Goal: Complete application form

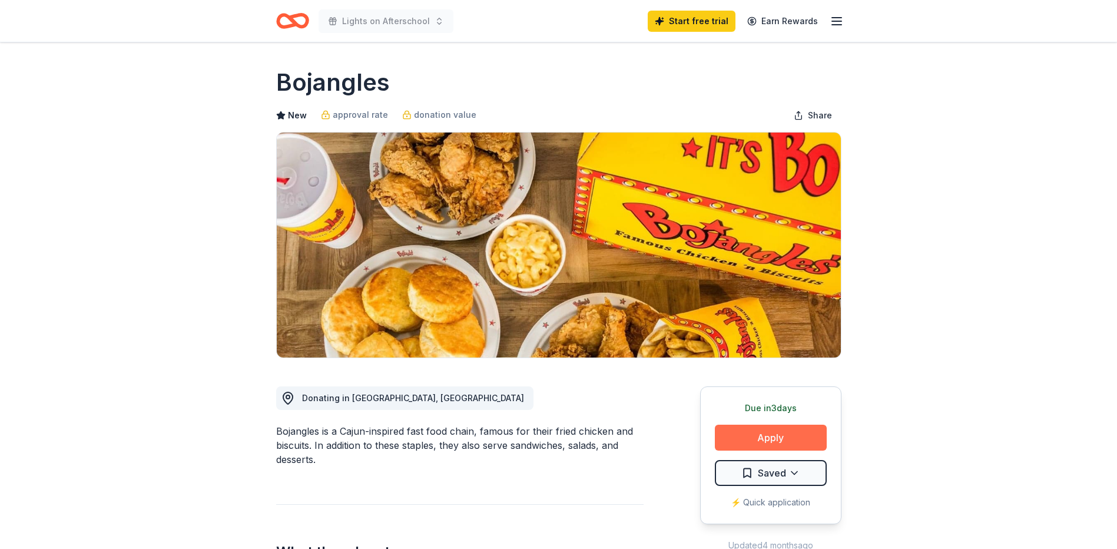
click at [741, 441] on button "Apply" at bounding box center [771, 438] width 112 height 26
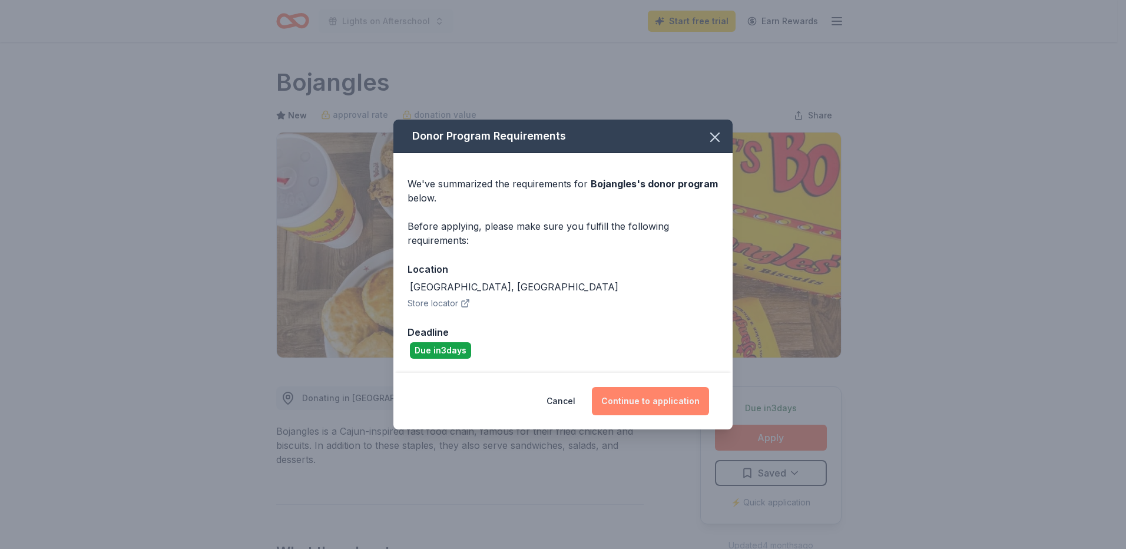
click at [628, 403] on button "Continue to application" at bounding box center [650, 401] width 117 height 28
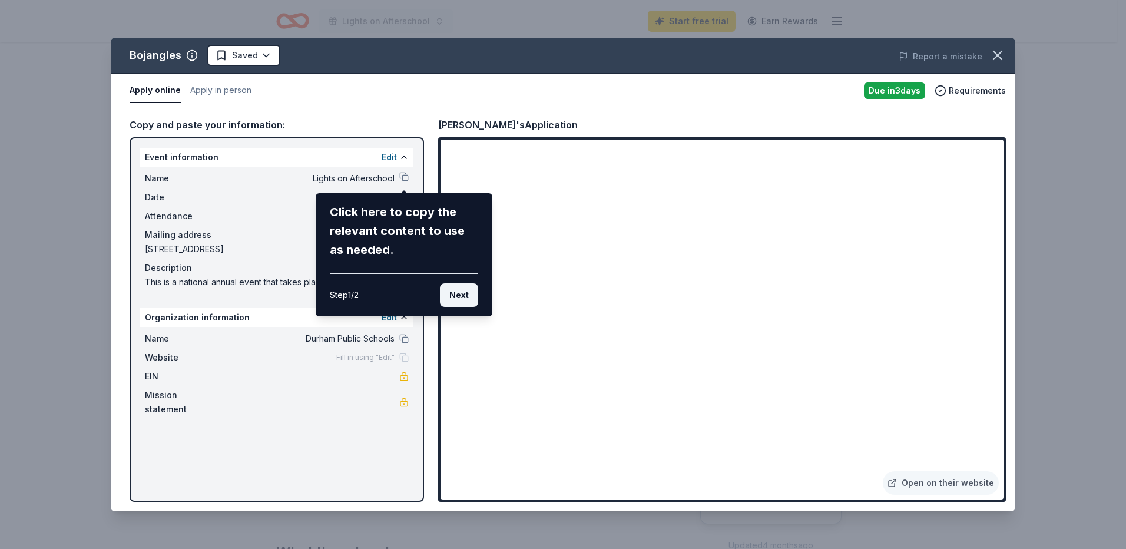
click at [459, 298] on button "Next" at bounding box center [459, 295] width 38 height 24
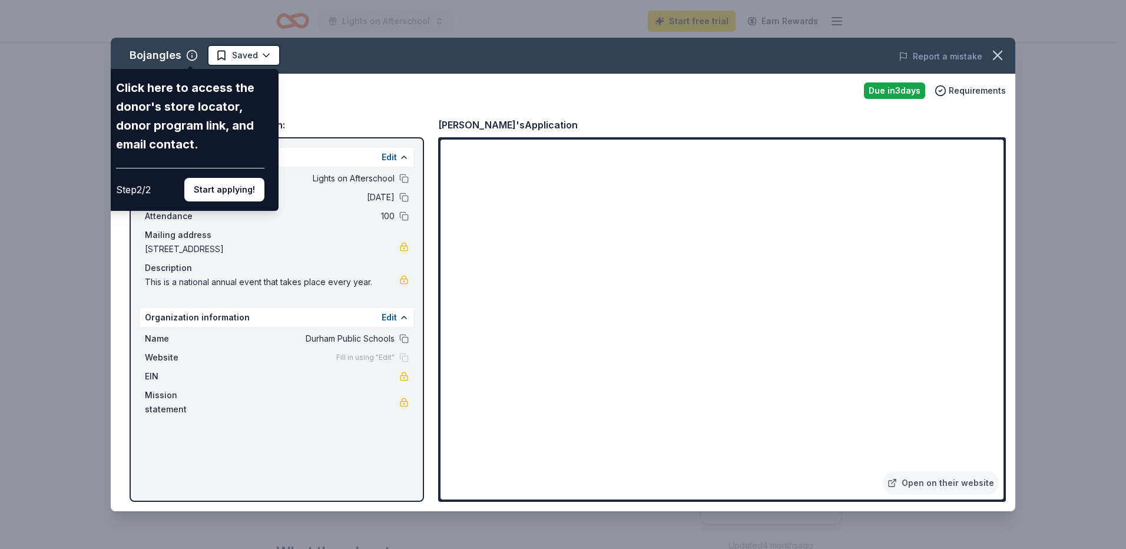
click at [329, 85] on div "Bojangles Click here to access the donor's store locator, donor program link, a…" at bounding box center [563, 275] width 905 height 474
click at [87, 256] on div "Bojangles Click here to access the donor's store locator, donor program link, a…" at bounding box center [563, 274] width 1126 height 549
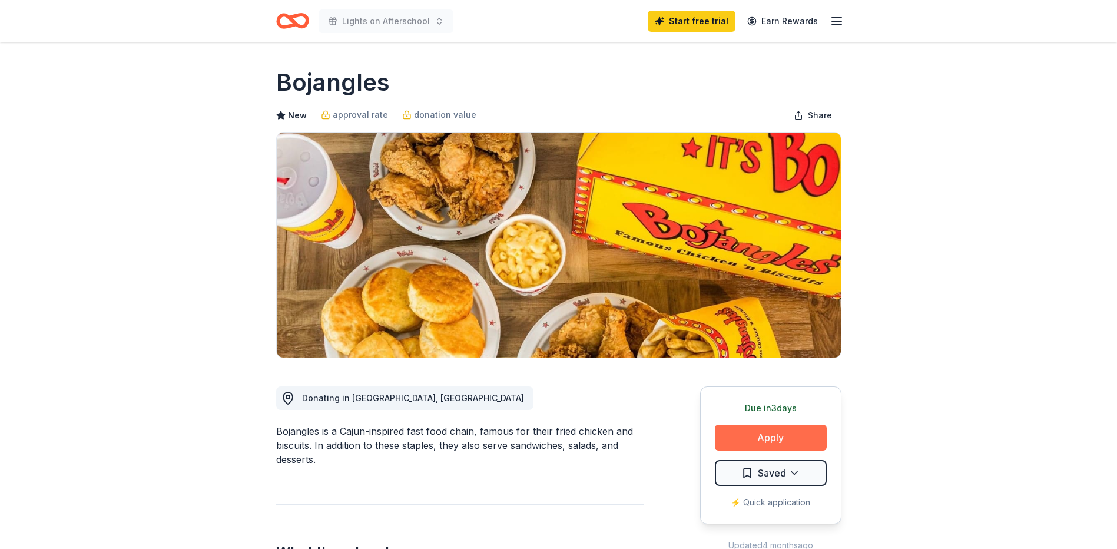
click at [734, 435] on button "Apply" at bounding box center [771, 438] width 112 height 26
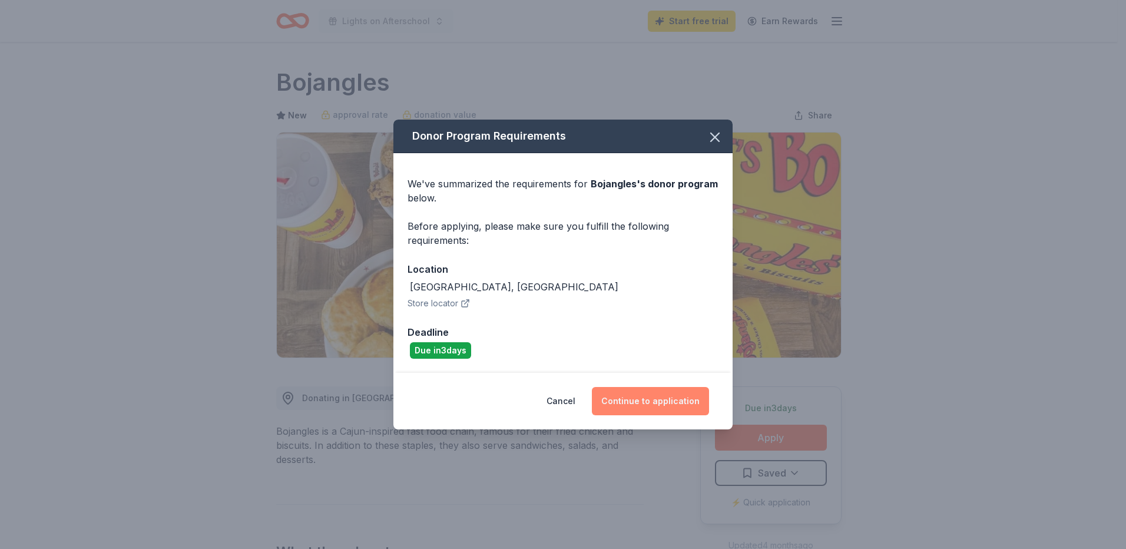
click at [665, 400] on button "Continue to application" at bounding box center [650, 401] width 117 height 28
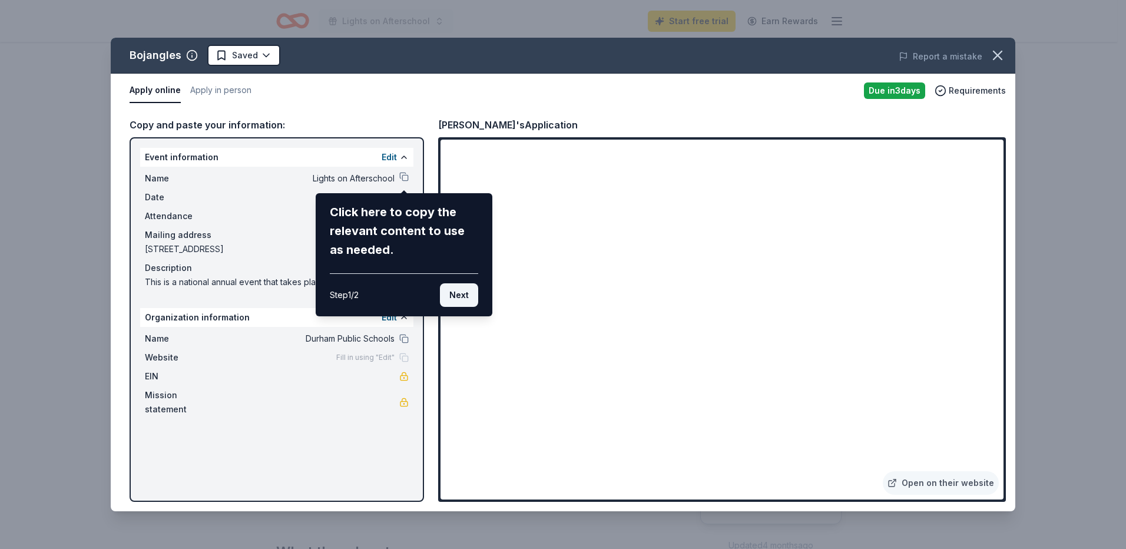
click at [461, 295] on button "Next" at bounding box center [459, 295] width 38 height 24
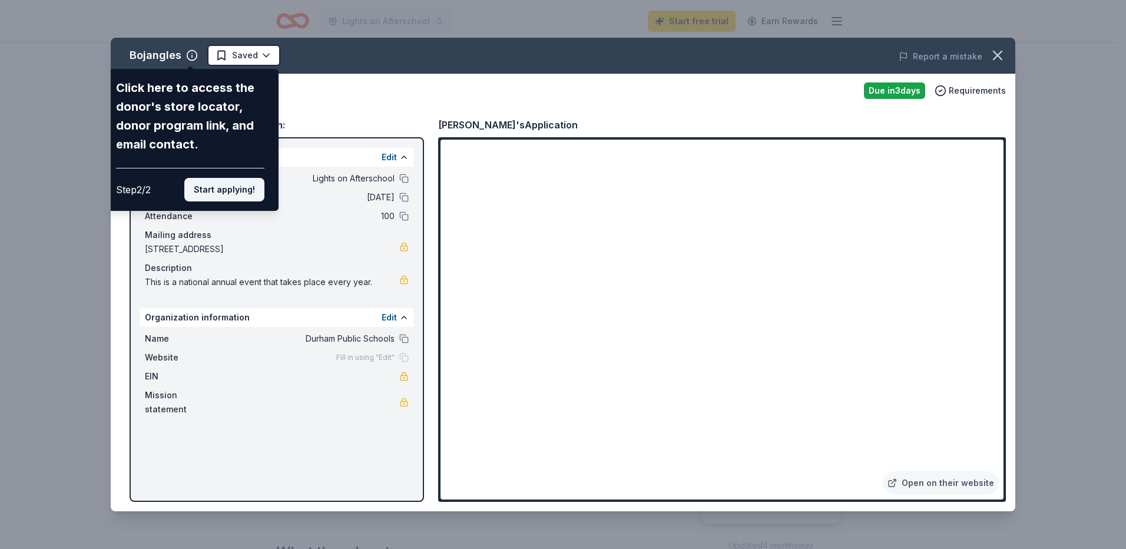
click at [226, 191] on button "Start applying!" at bounding box center [224, 190] width 80 height 24
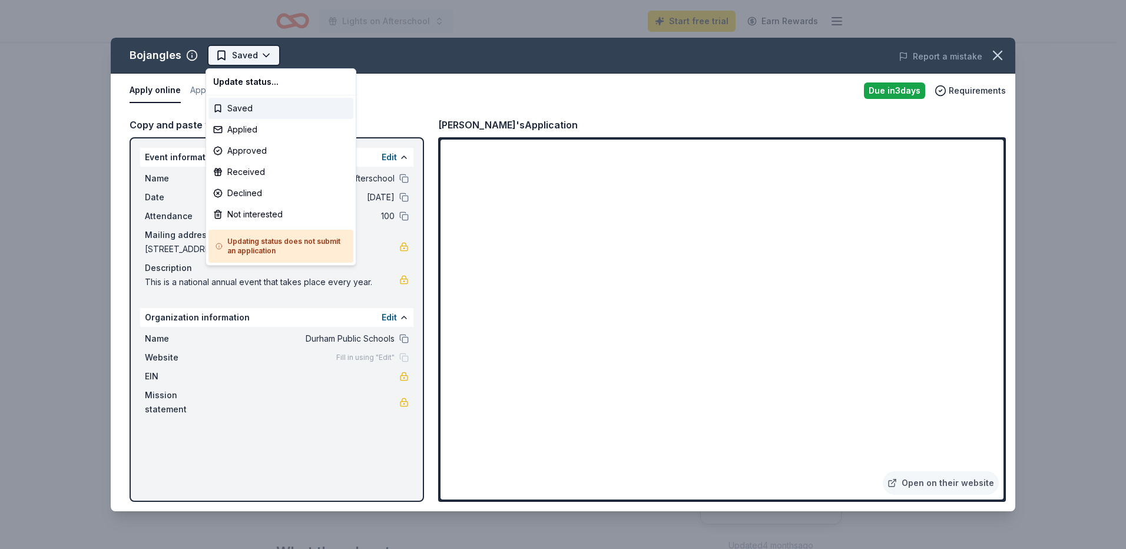
click at [242, 58] on html "10% Lights on Afterschool Start free trial Earn Rewards Due [DATE] Share Bojang…" at bounding box center [563, 274] width 1126 height 549
click at [243, 109] on div "Saved" at bounding box center [281, 108] width 145 height 21
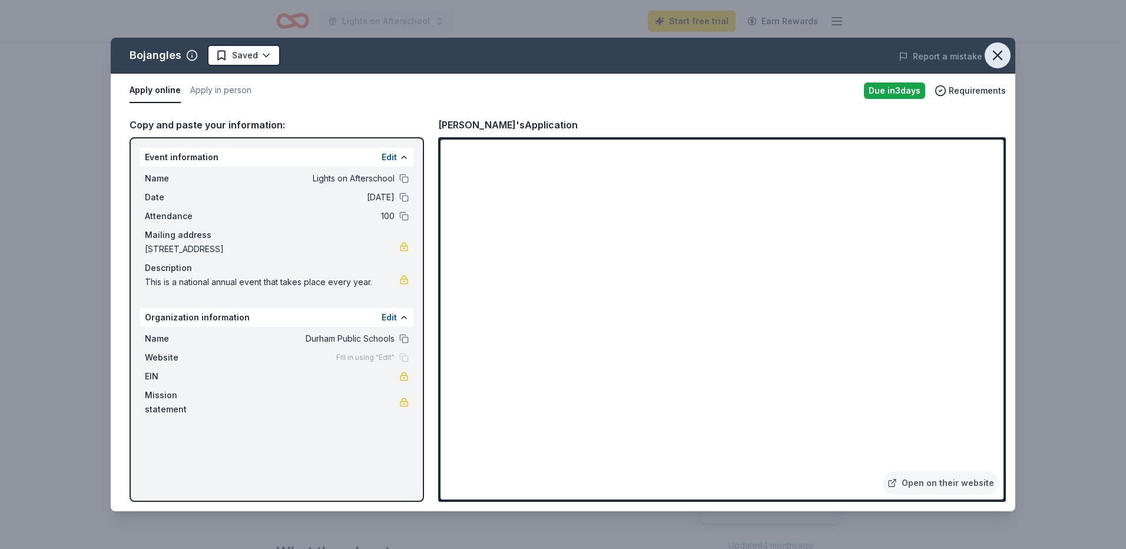
click at [997, 51] on icon "button" at bounding box center [998, 55] width 16 height 16
